Goal: Task Accomplishment & Management: Manage account settings

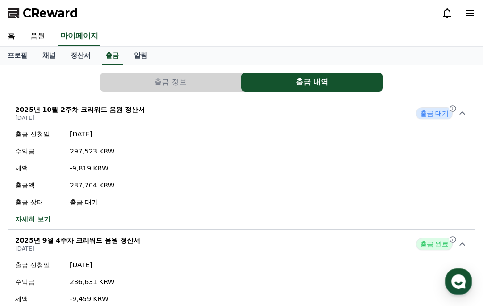
click at [39, 34] on link "음원" at bounding box center [38, 36] width 30 height 20
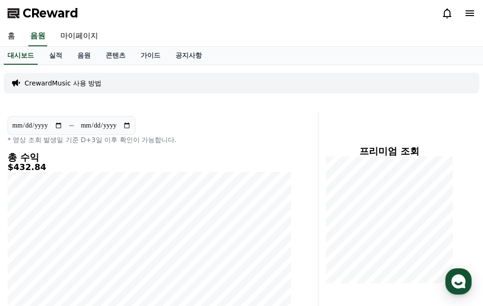
click at [76, 55] on link "음원" at bounding box center [84, 56] width 28 height 18
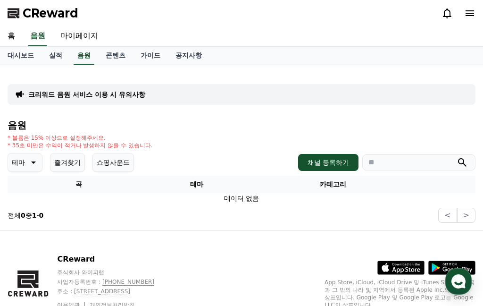
click at [53, 55] on link "실적" at bounding box center [56, 56] width 28 height 18
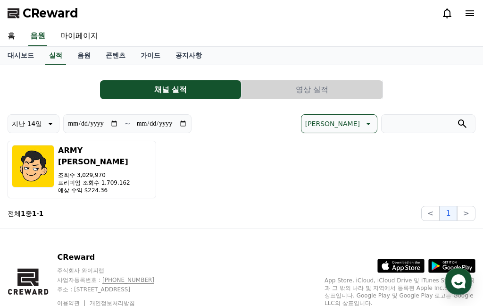
click at [110, 179] on p "프리미엄 조회수 1,709,162" at bounding box center [105, 183] width 94 height 8
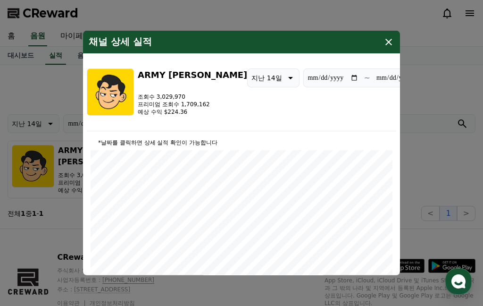
click at [395, 31] on div "채널 상세 실적" at bounding box center [241, 42] width 317 height 23
click at [392, 31] on div "채널 상세 실적" at bounding box center [241, 42] width 317 height 23
click at [388, 39] on icon "modal" at bounding box center [389, 42] width 7 height 7
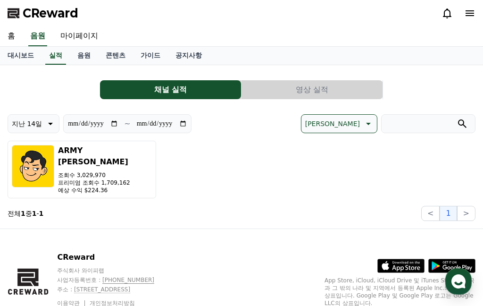
click at [24, 52] on link "대시보드" at bounding box center [21, 56] width 42 height 18
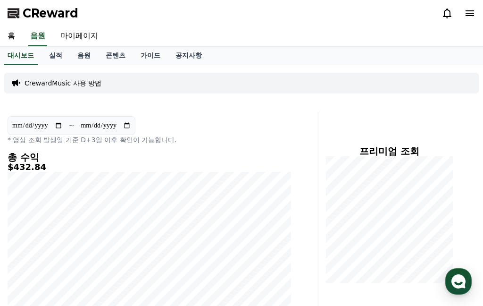
click at [75, 20] on span "CReward" at bounding box center [51, 13] width 56 height 15
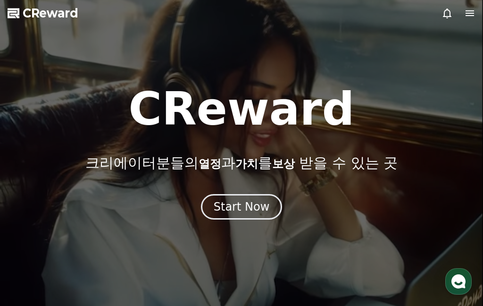
click at [76, 32] on div at bounding box center [241, 153] width 483 height 306
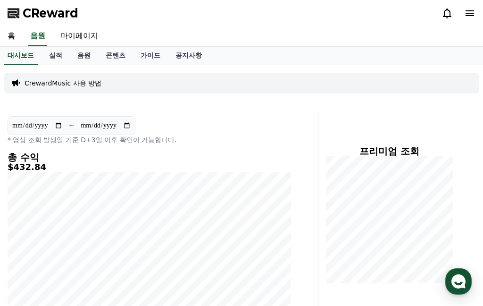
click at [74, 33] on link "마이페이지" at bounding box center [79, 36] width 53 height 20
select select "**********"
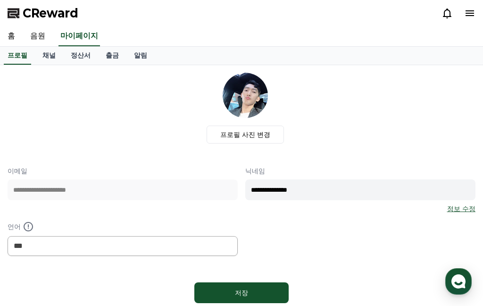
click at [71, 52] on link "정산서" at bounding box center [80, 56] width 35 height 18
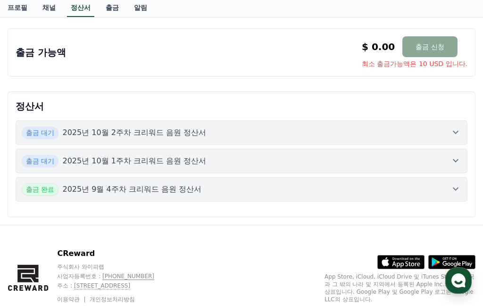
scroll to position [186, 0]
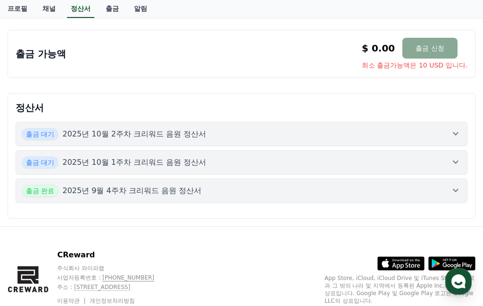
click at [463, 164] on button "출금 대기 2025년 10월 1주차 크리워드 음원 정산서" at bounding box center [242, 162] width 452 height 25
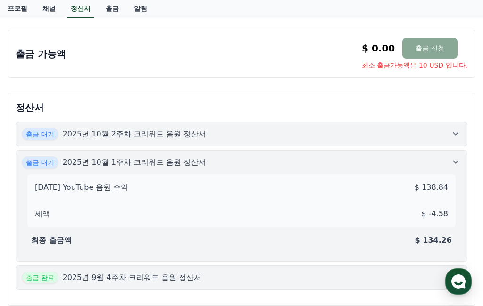
click at [450, 132] on div "출금 대기 2025년 10월 2주차 크리워드 음원 정산서" at bounding box center [242, 134] width 440 height 12
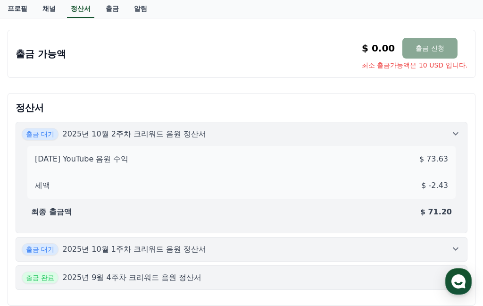
click at [469, 250] on div "정산서 출금 대기 2025년 10월 2주차 크리워드 음원 정산서 [DATE] YouTube 음원 수익 $ 73.63 세액 $ -2.43 최종 …" at bounding box center [242, 199] width 468 height 212
click at [451, 240] on button "출금 대기 2025년 10월 1주차 크리워드 음원 정산서" at bounding box center [242, 249] width 452 height 25
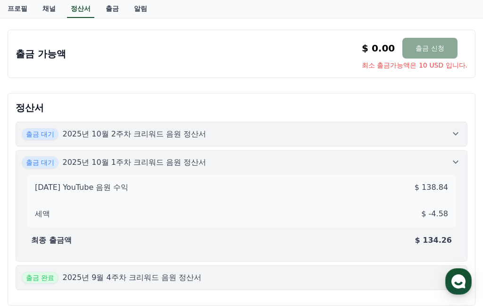
click at [445, 158] on div "출금 대기 2025년 10월 1주차 크리워드 음원 정산서" at bounding box center [242, 162] width 440 height 12
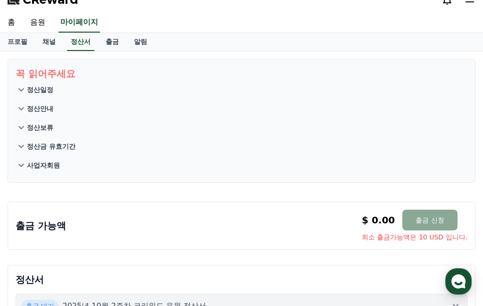
scroll to position [0, 0]
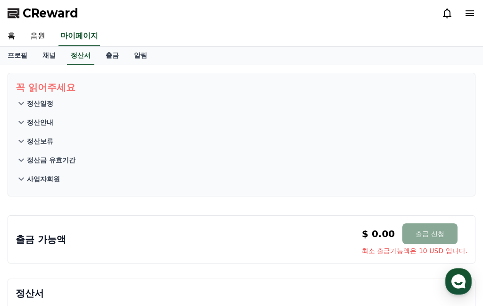
click at [105, 54] on link "출금" at bounding box center [112, 56] width 28 height 18
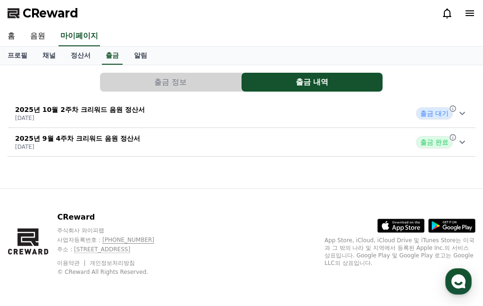
click at [466, 109] on icon at bounding box center [462, 113] width 11 height 11
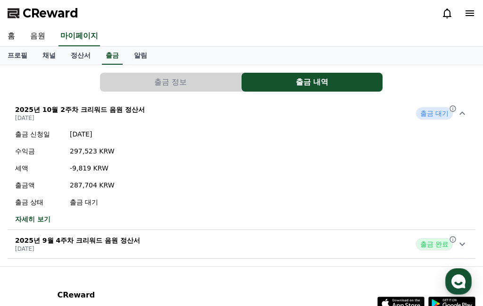
click at [460, 244] on icon at bounding box center [462, 243] width 11 height 11
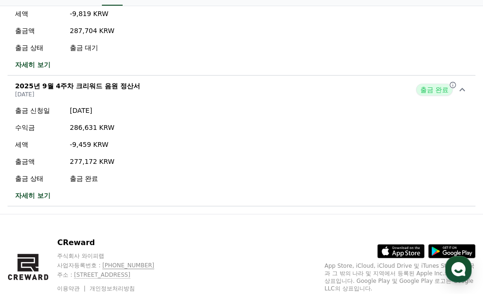
scroll to position [142, 0]
